Goal: Information Seeking & Learning: Learn about a topic

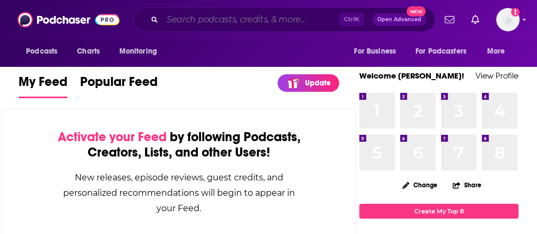
click at [216, 18] on input "Search podcasts, credits, & more..." at bounding box center [250, 19] width 177 height 17
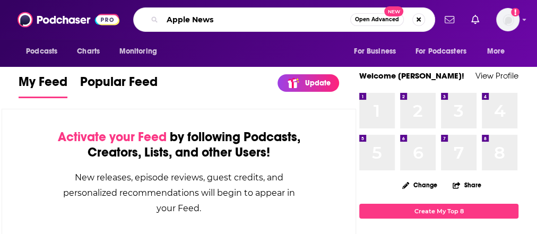
type input "Apple News"
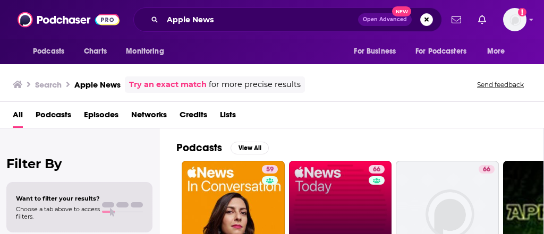
click at [330, 195] on link "66 Apple News [DATE]" at bounding box center [340, 212] width 103 height 103
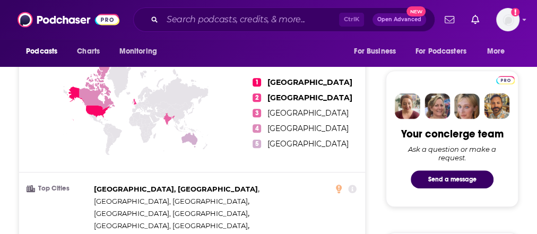
scroll to position [42, 0]
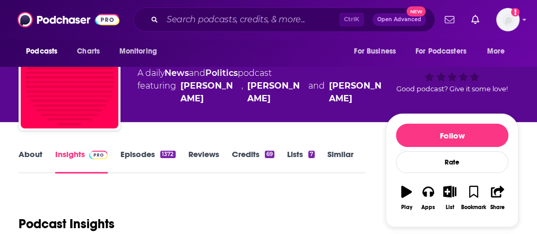
click at [150, 169] on link "Episodes 1372" at bounding box center [147, 161] width 55 height 24
